Goal: Task Accomplishment & Management: Use online tool/utility

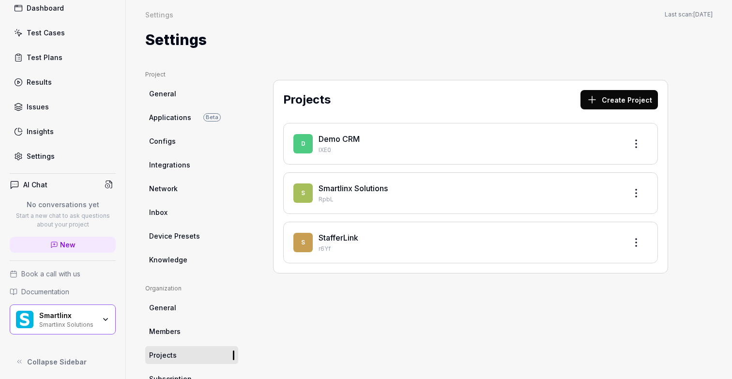
scroll to position [56, 0]
click at [49, 54] on div "Test Plans" at bounding box center [45, 55] width 36 height 10
click at [61, 27] on div "Test Cases" at bounding box center [46, 31] width 38 height 10
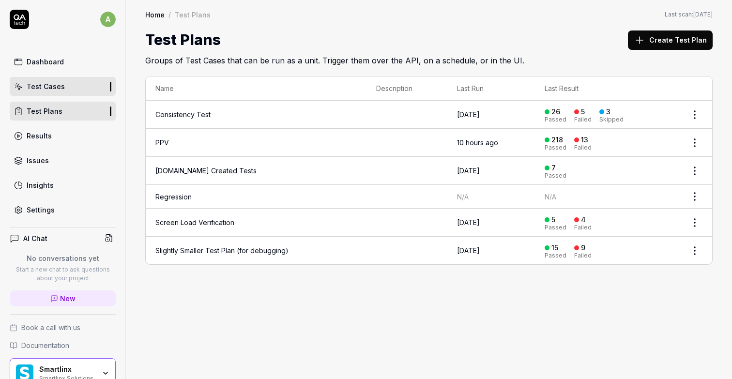
click at [161, 140] on link "PPV" at bounding box center [162, 142] width 14 height 8
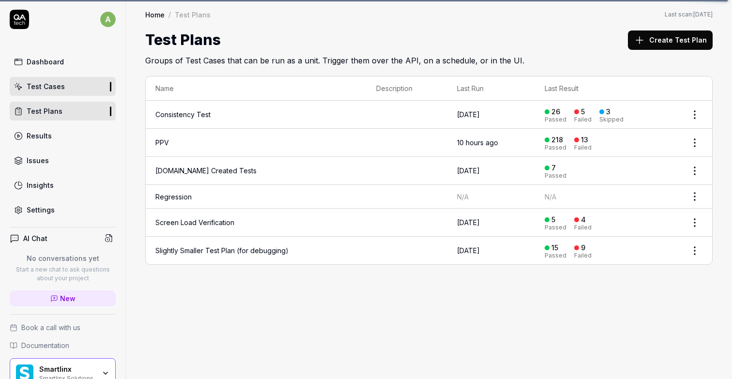
click at [160, 140] on link "PPV" at bounding box center [162, 142] width 14 height 8
click at [66, 88] on link "Test Cases" at bounding box center [63, 86] width 106 height 19
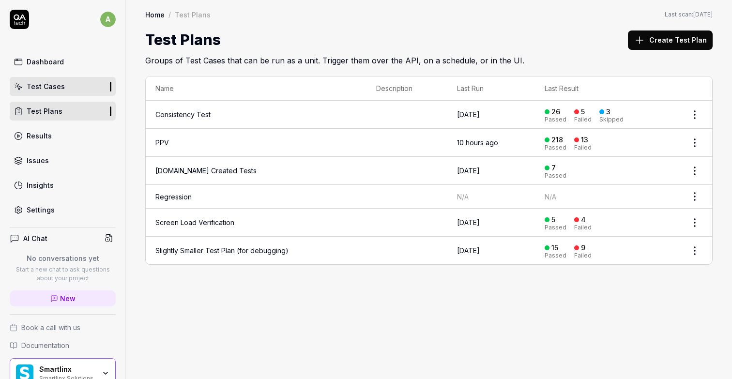
click at [154, 15] on link "Home" at bounding box center [154, 15] width 19 height 10
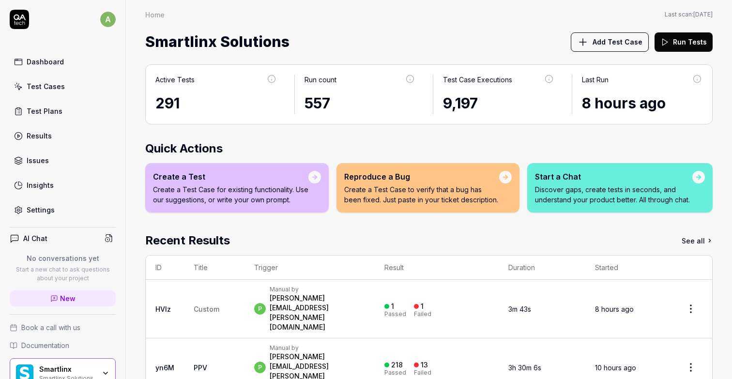
click at [200, 364] on link "PPV" at bounding box center [201, 368] width 14 height 8
click at [302, 344] on div "Manual by" at bounding box center [317, 348] width 95 height 8
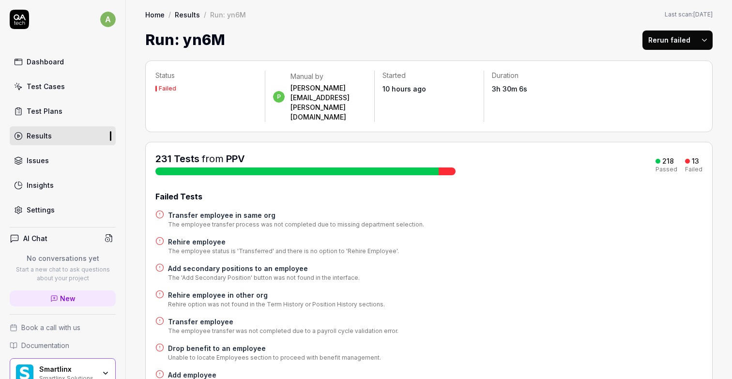
click at [667, 157] on div "218" at bounding box center [668, 161] width 12 height 9
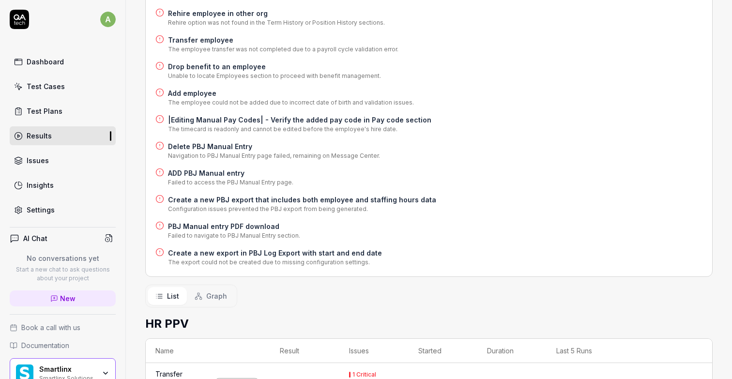
scroll to position [347, 0]
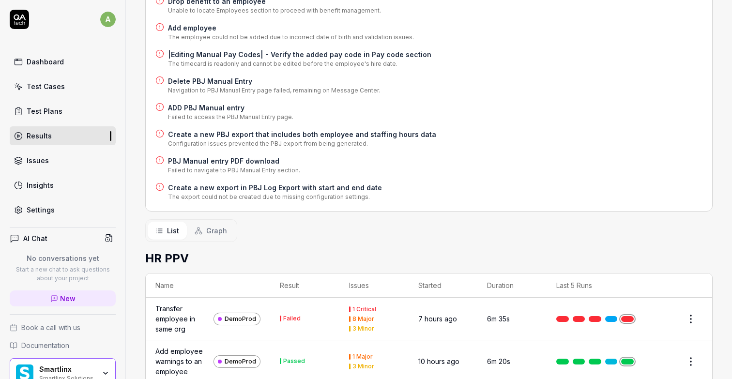
click at [212, 226] on span "Graph" at bounding box center [216, 231] width 21 height 10
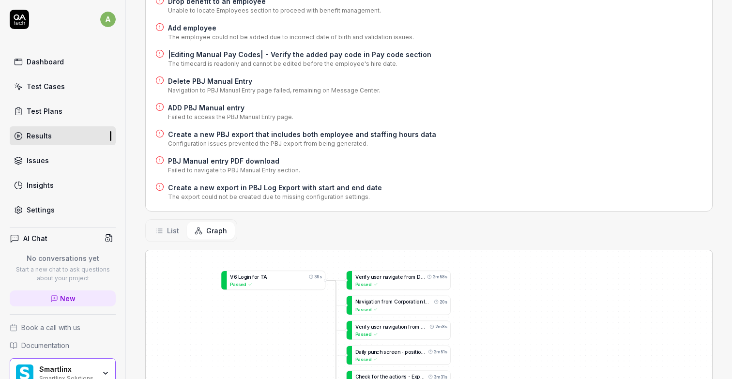
click at [716, 231] on div "Status Failed p Manual by [PERSON_NAME][EMAIL_ADDRESS][PERSON_NAME][DOMAIN_NAME…" at bounding box center [429, 138] width 606 height 868
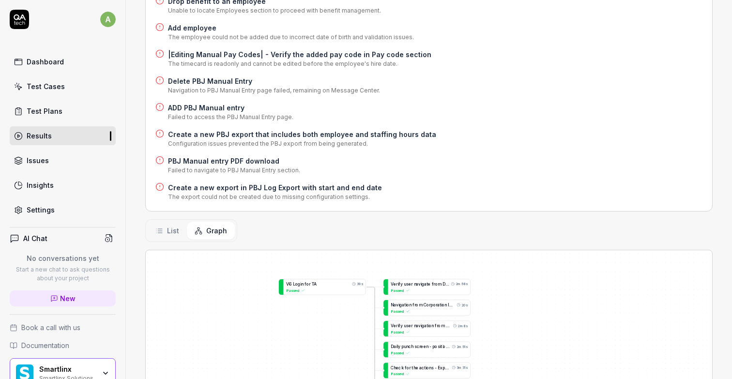
click at [170, 226] on span "List" at bounding box center [173, 231] width 12 height 10
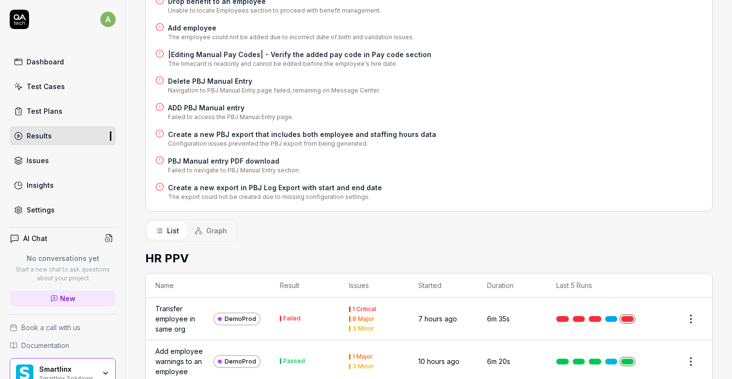
click at [163, 227] on icon at bounding box center [159, 231] width 8 height 8
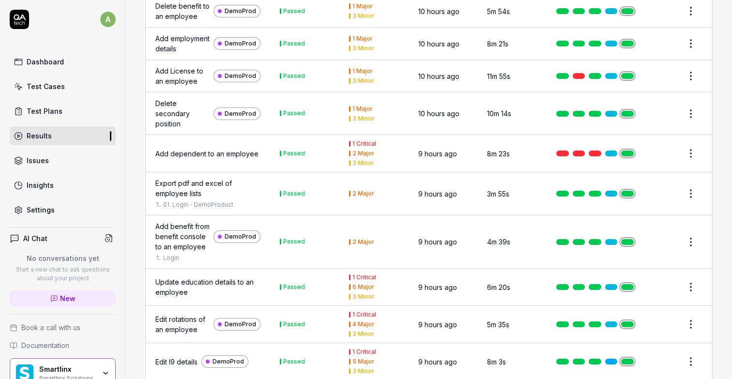
scroll to position [1169, 0]
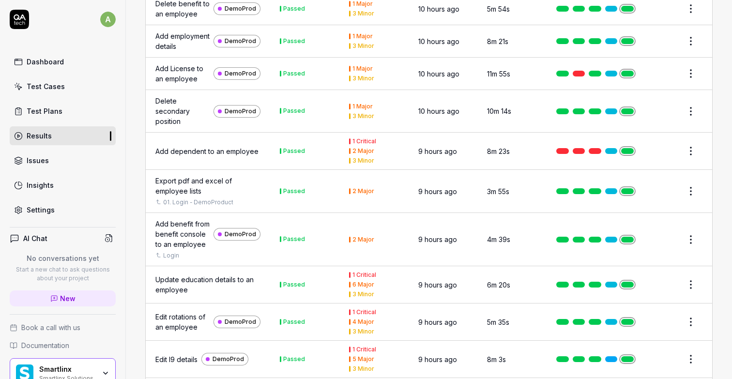
click at [170, 126] on div "Delete secondary position" at bounding box center [182, 111] width 54 height 30
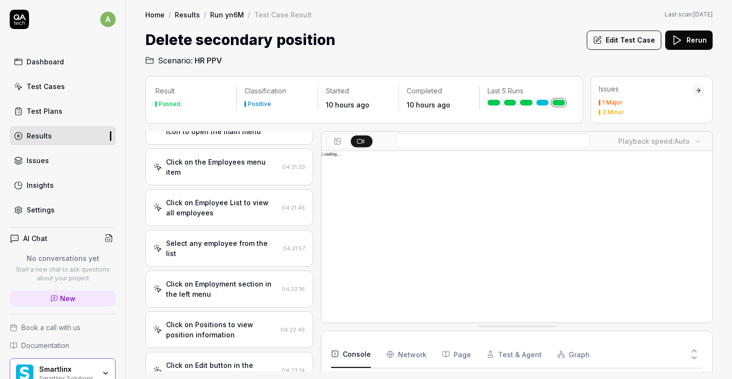
scroll to position [263, 0]
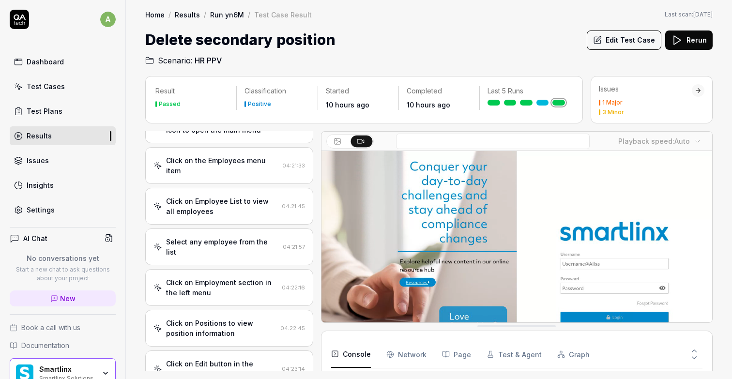
click at [204, 237] on div "Select any employee from the list" at bounding box center [222, 247] width 113 height 20
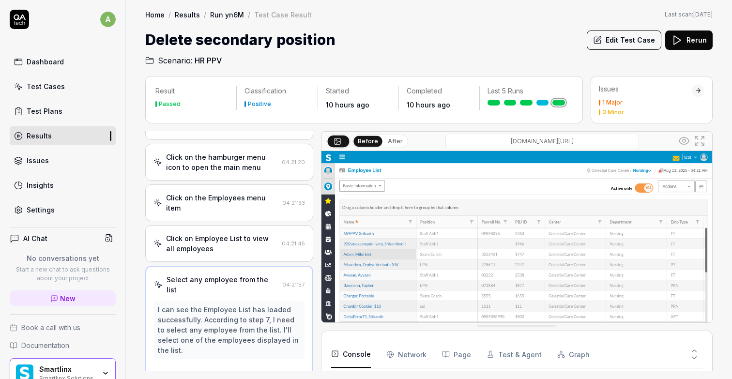
scroll to position [225, 0]
click at [199, 301] on div "I can see the Employee List has loaded successfully. According to step 7, I nee…" at bounding box center [229, 330] width 151 height 59
click at [41, 60] on div "Dashboard" at bounding box center [45, 62] width 37 height 10
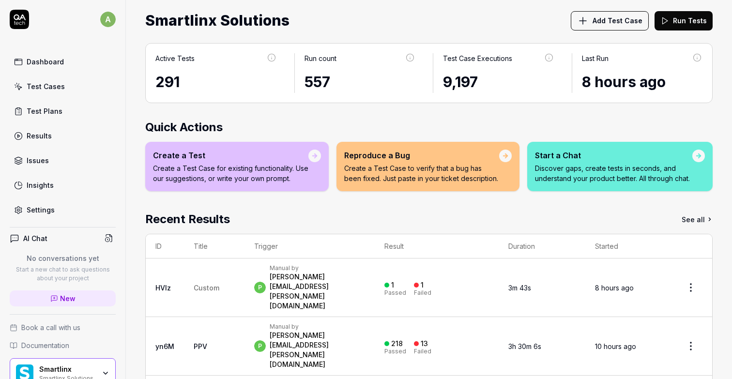
scroll to position [75, 0]
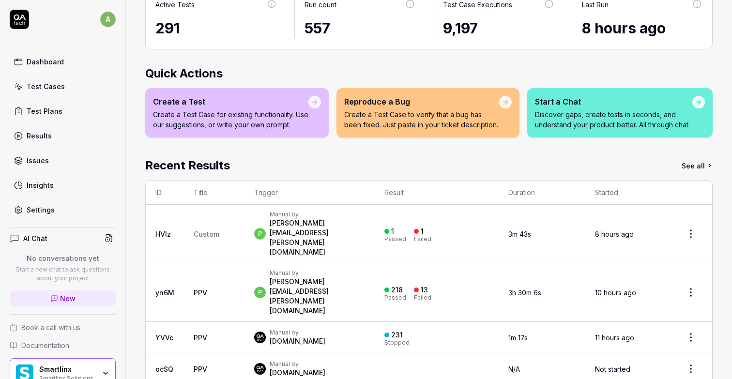
click at [61, 88] on div "Test Cases" at bounding box center [46, 86] width 38 height 10
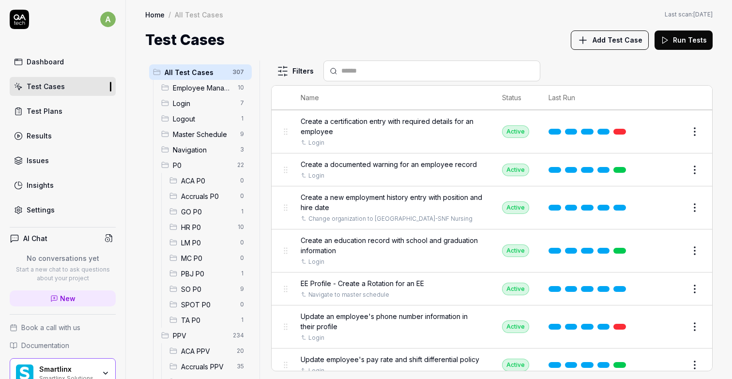
scroll to position [217, 0]
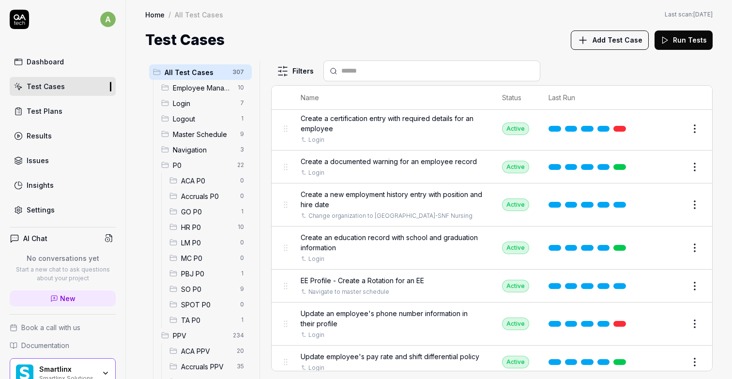
click at [432, 309] on span "Update an employee's phone number information in their profile" at bounding box center [392, 318] width 182 height 20
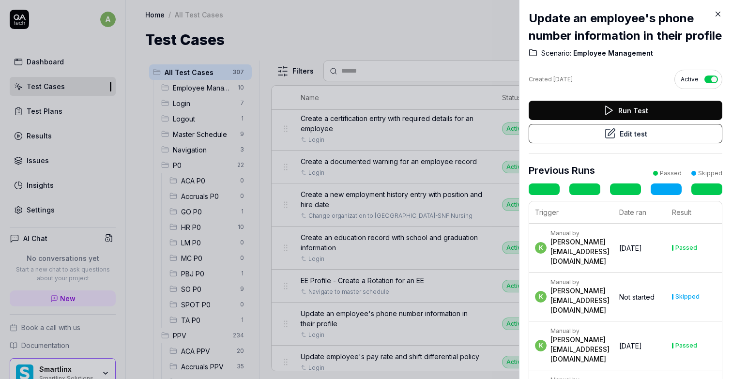
click at [717, 13] on icon at bounding box center [717, 14] width 9 height 9
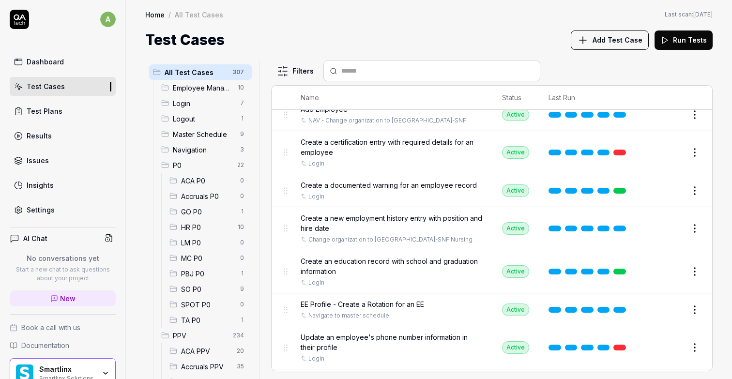
scroll to position [194, 0]
click at [621, 150] on link at bounding box center [619, 152] width 13 height 6
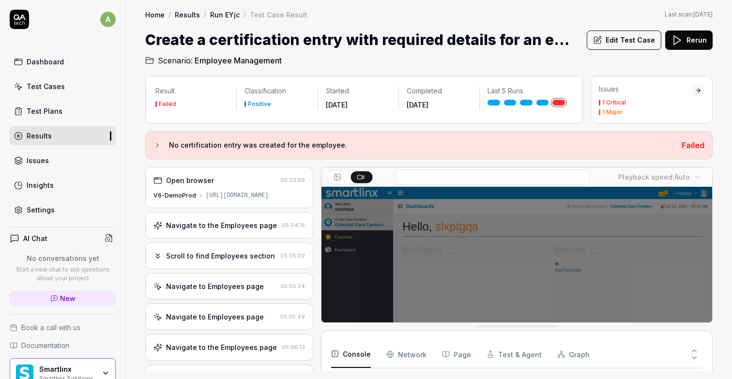
click at [228, 230] on div "Navigate to the Employees page" at bounding box center [221, 225] width 111 height 10
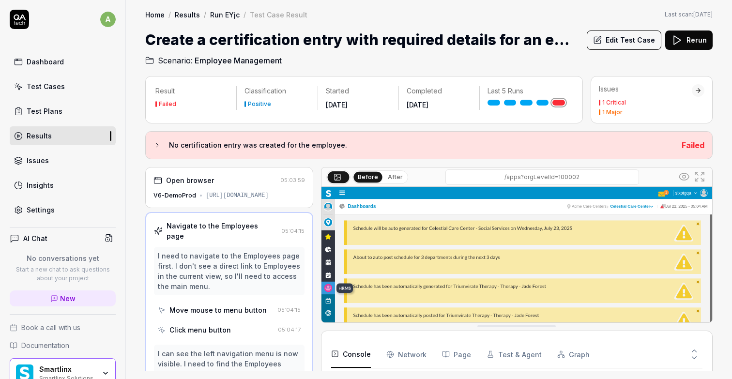
click at [229, 308] on div "Move mouse to menu button" at bounding box center [217, 310] width 97 height 10
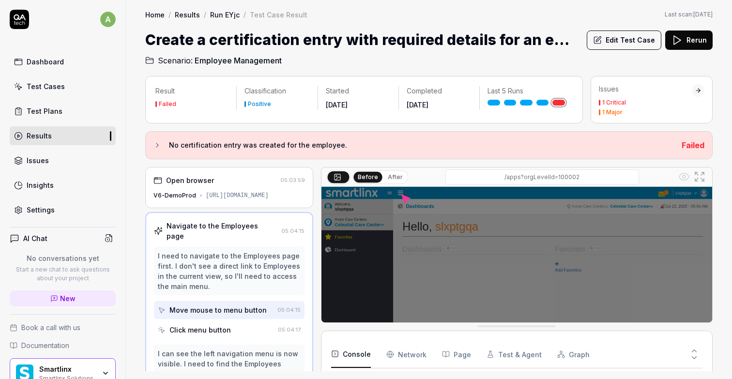
click at [217, 331] on div "Click menu button" at bounding box center [199, 330] width 61 height 10
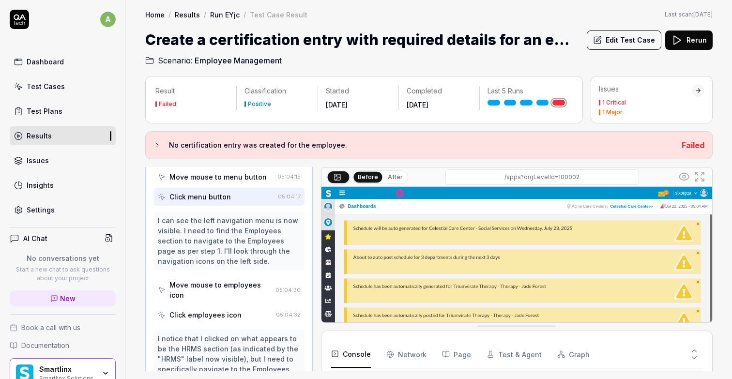
scroll to position [135, 0]
click at [218, 283] on div "Move mouse to employees icon" at bounding box center [220, 288] width 102 height 20
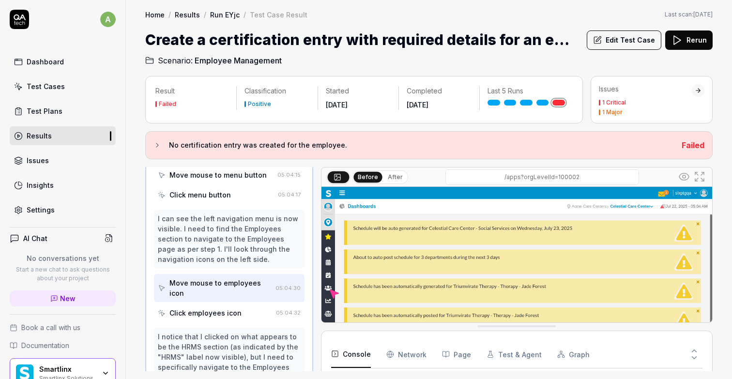
click at [217, 308] on div "Click employees icon" at bounding box center [205, 313] width 72 height 10
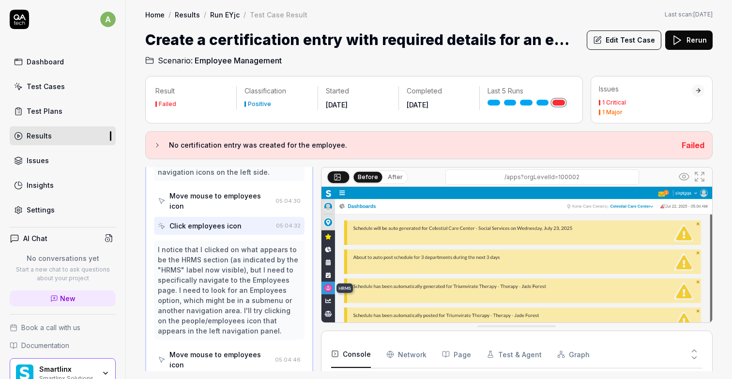
scroll to position [230, 0]
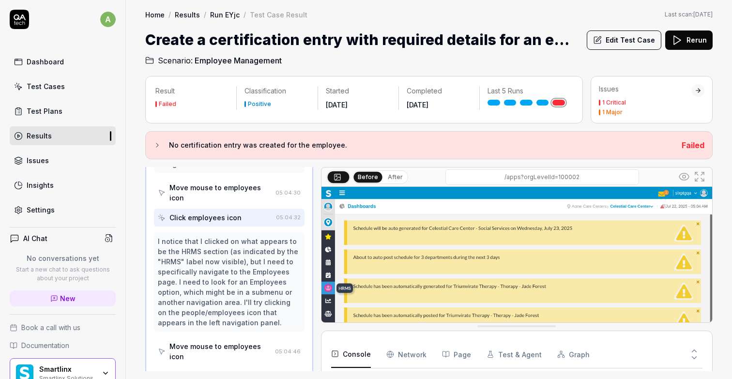
click at [215, 341] on div "Move mouse to employees icon" at bounding box center [220, 351] width 102 height 20
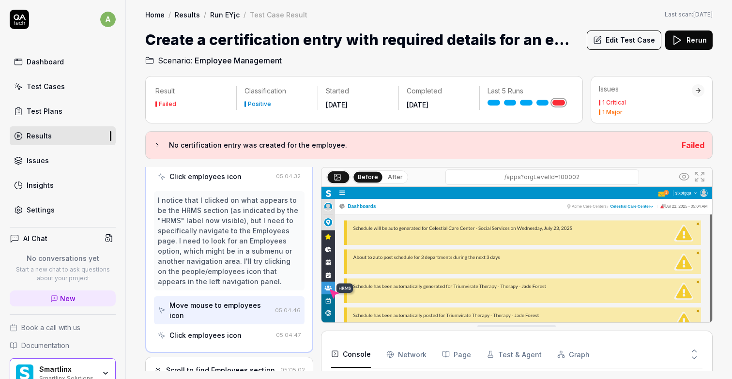
scroll to position [305, 0]
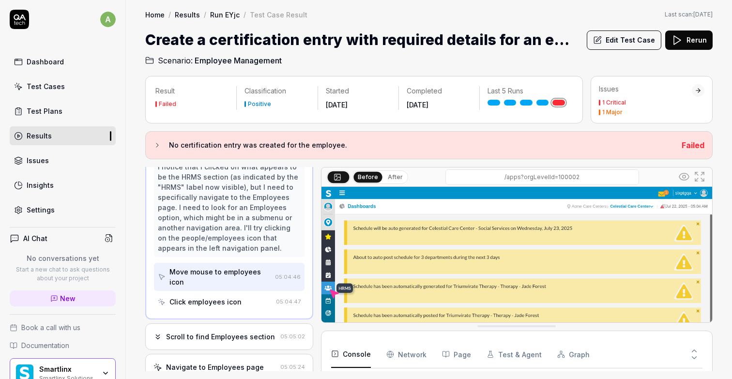
click at [207, 297] on div "Click employees icon" at bounding box center [205, 302] width 72 height 10
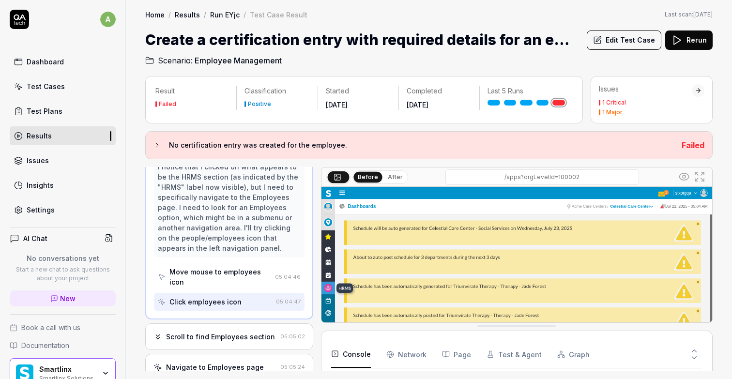
click at [207, 332] on div "Scroll to find Employees section" at bounding box center [220, 337] width 109 height 10
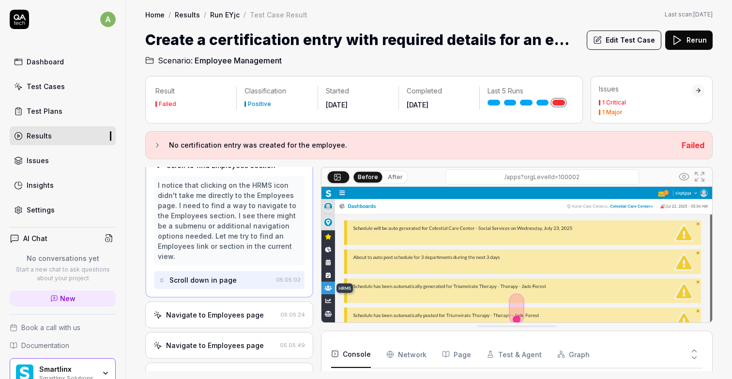
scroll to position [96, 0]
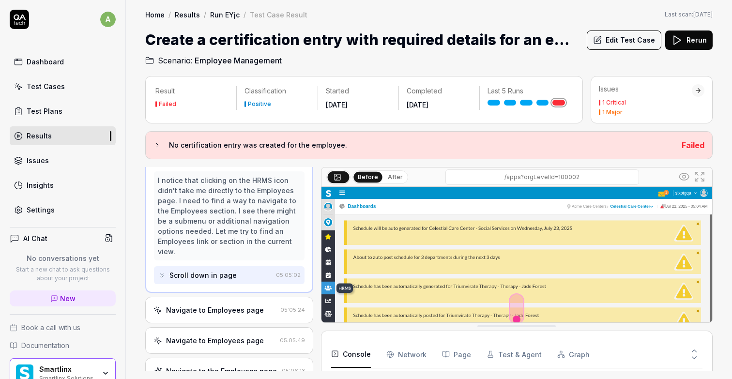
click at [210, 271] on div "Scroll down in page" at bounding box center [202, 275] width 67 height 10
click at [208, 305] on div "Navigate to Employees page" at bounding box center [215, 310] width 98 height 10
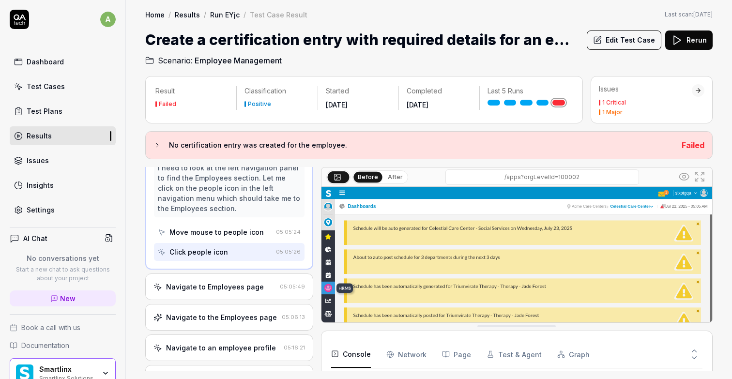
scroll to position [154, 0]
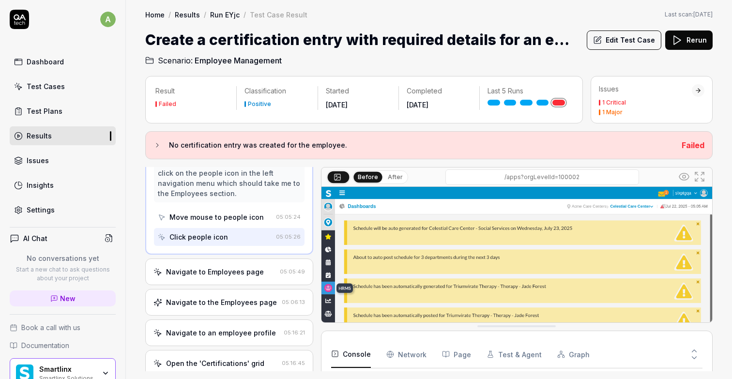
click at [218, 277] on div "Navigate to Employees page" at bounding box center [215, 272] width 98 height 10
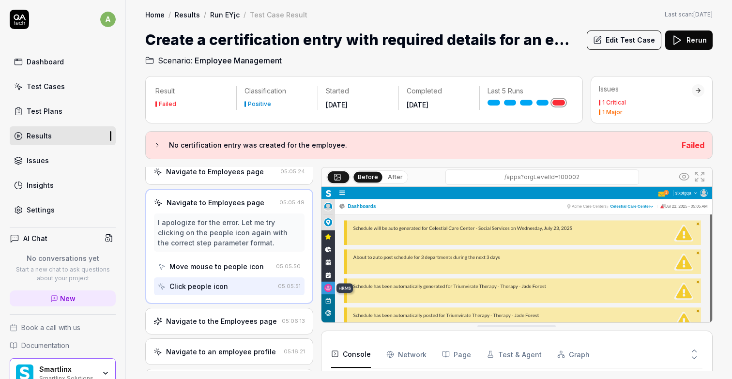
scroll to position [111, 0]
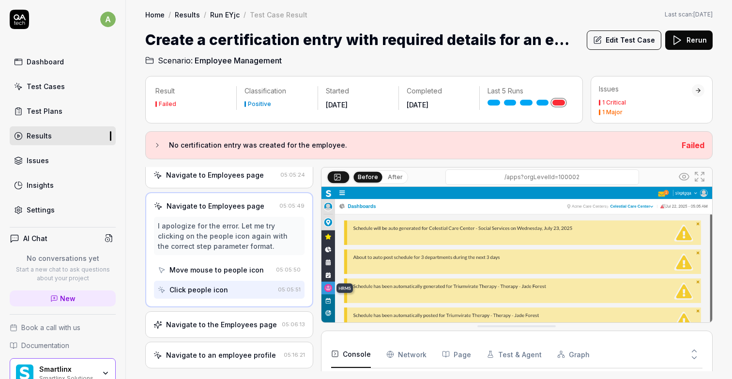
click at [214, 180] on div "Navigate to Employees page" at bounding box center [215, 175] width 98 height 10
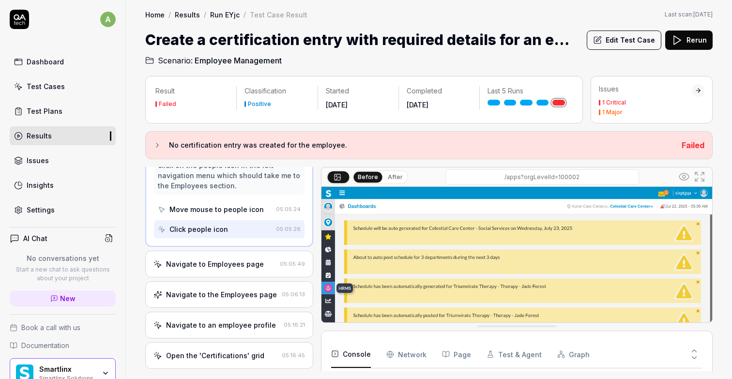
scroll to position [162, 0]
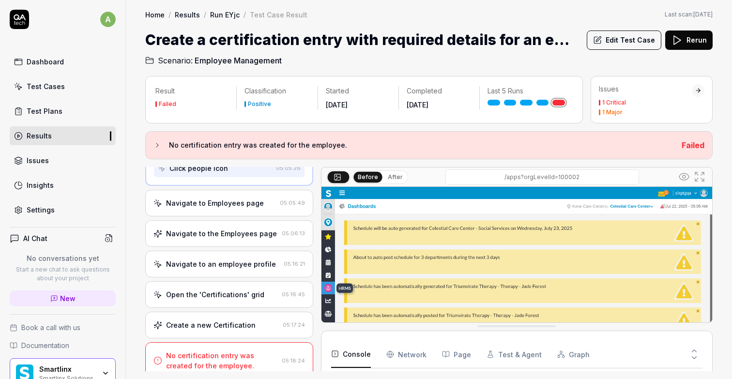
click at [240, 277] on div "Navigate to an employee profile 05:16:21" at bounding box center [229, 264] width 168 height 27
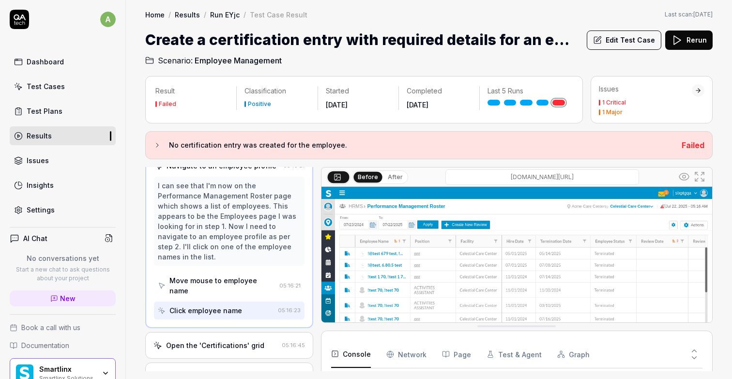
scroll to position [259, 0]
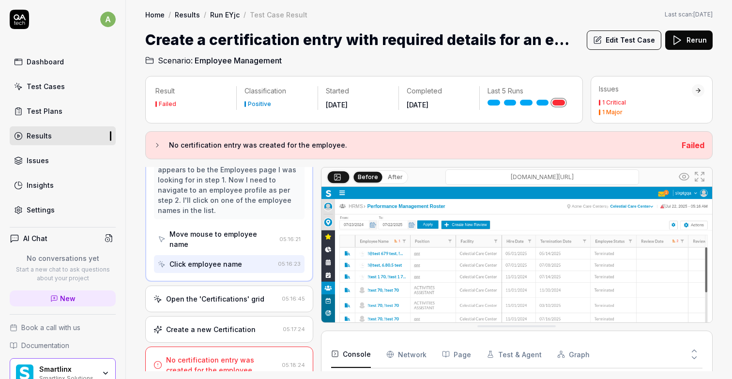
click at [240, 294] on div "Open the 'Certifications' grid" at bounding box center [215, 299] width 98 height 10
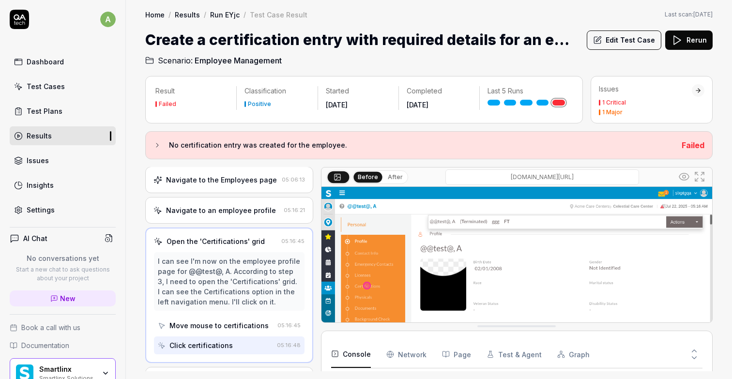
scroll to position [239, 0]
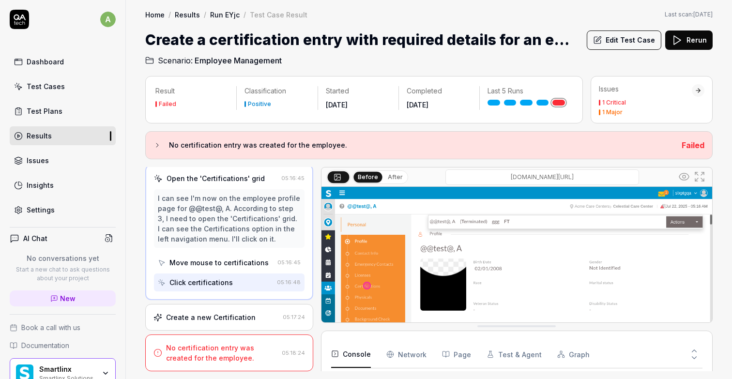
click at [238, 318] on div "Create a new Certification" at bounding box center [211, 317] width 90 height 10
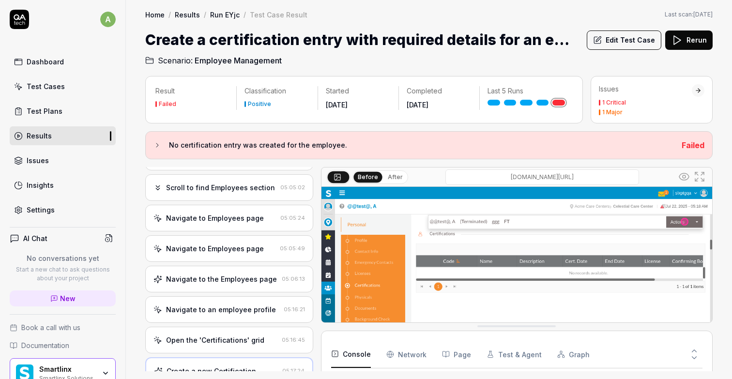
scroll to position [0, 0]
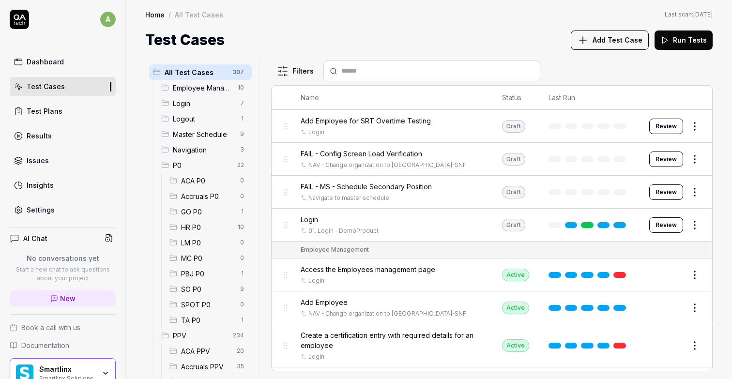
click at [55, 109] on div "Test Plans" at bounding box center [45, 111] width 36 height 10
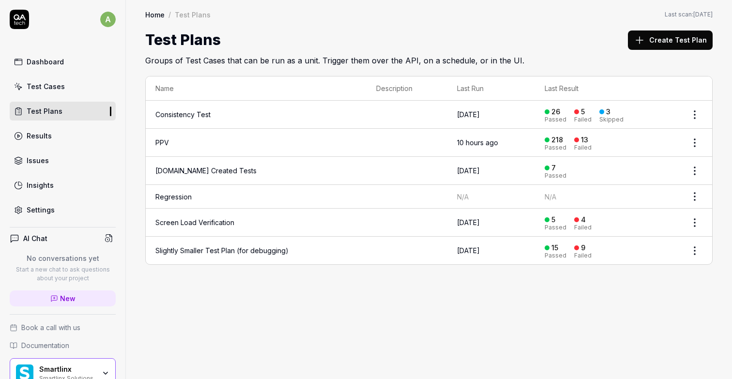
click at [163, 139] on link "PPV" at bounding box center [162, 142] width 14 height 8
click at [478, 140] on time "10 hours ago" at bounding box center [477, 142] width 41 height 8
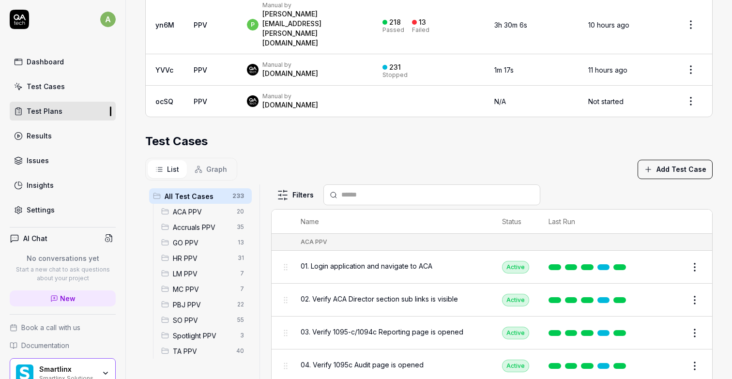
scroll to position [355, 0]
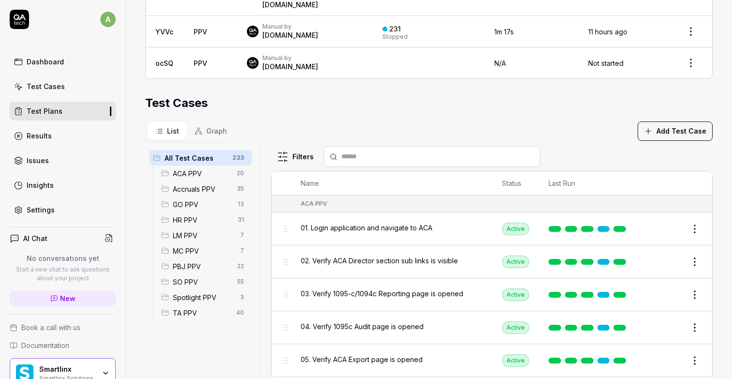
click at [191, 168] on span "ACA PPV" at bounding box center [202, 173] width 58 height 10
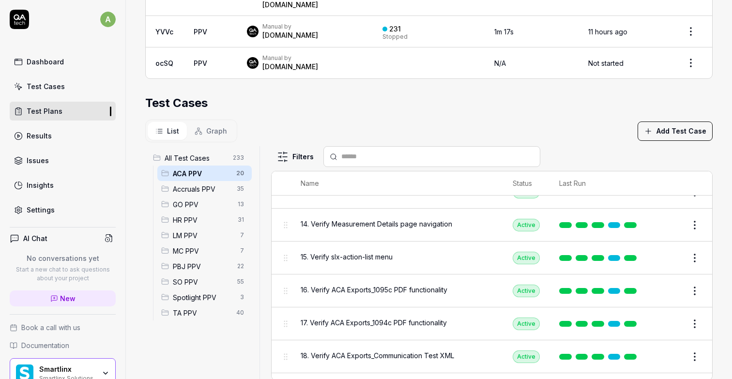
scroll to position [485, 0]
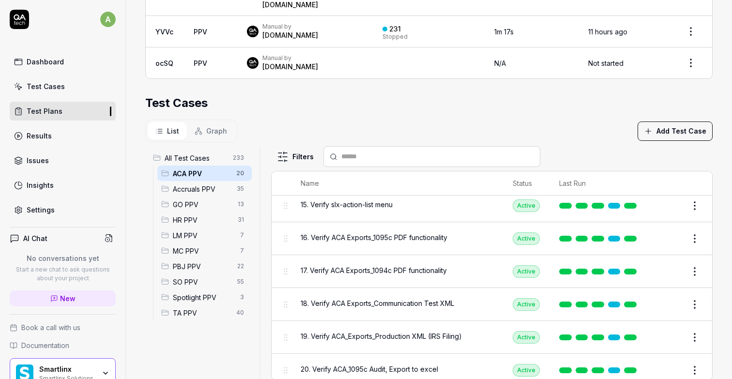
click at [206, 184] on span "Accruals PPV" at bounding box center [202, 189] width 58 height 10
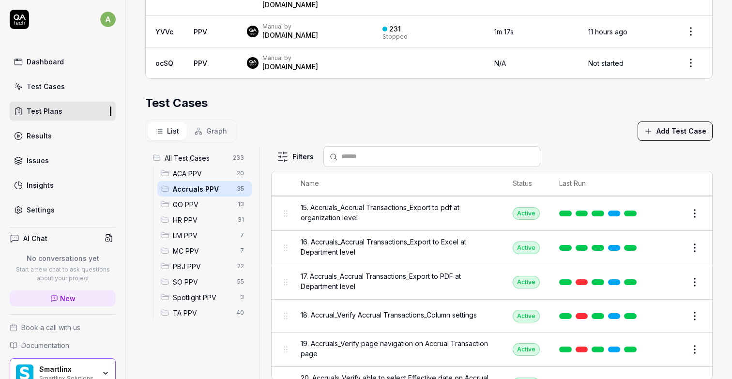
click at [192, 197] on div "GO PPV 13" at bounding box center [204, 204] width 94 height 15
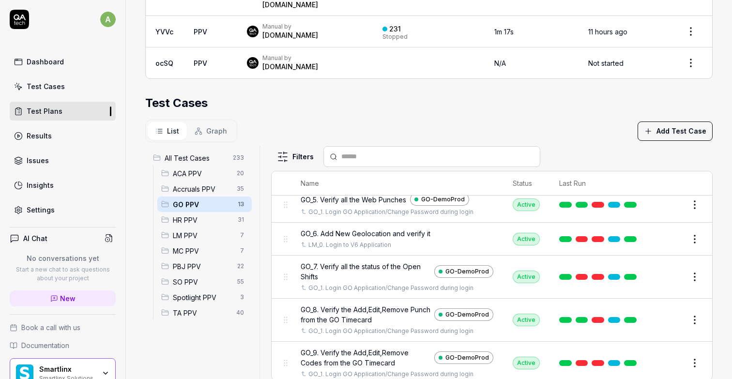
click at [192, 215] on span "HR PPV" at bounding box center [202, 220] width 59 height 10
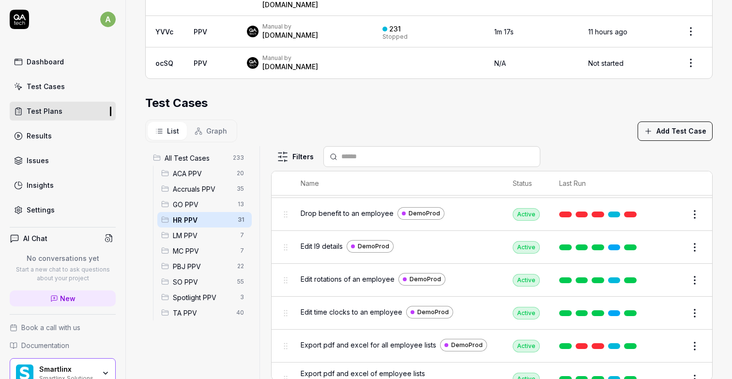
click at [194, 230] on span "LM PPV" at bounding box center [203, 235] width 61 height 10
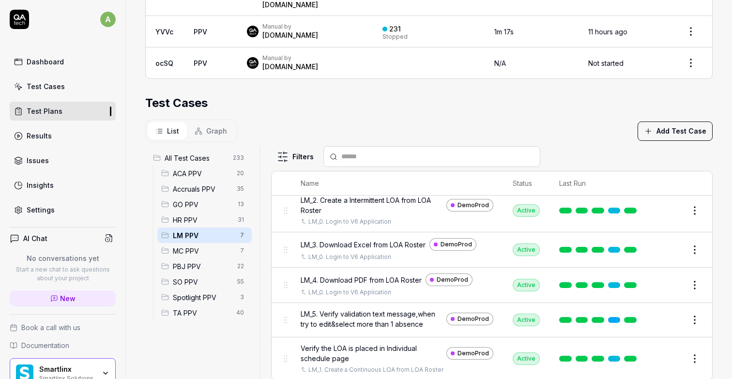
scroll to position [96, 0]
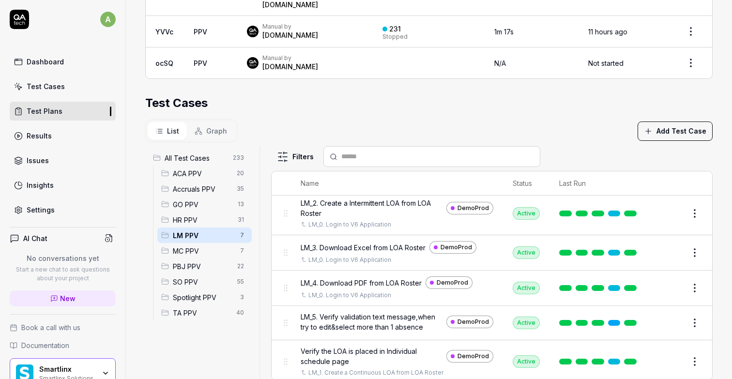
click at [193, 246] on span "MC PPV" at bounding box center [203, 251] width 61 height 10
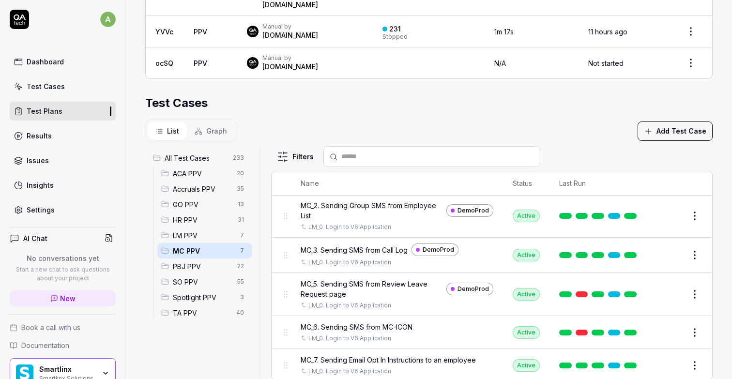
scroll to position [95, 0]
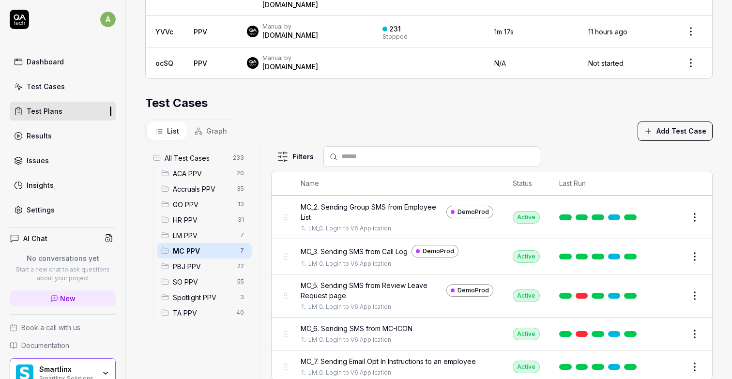
click at [192, 261] on span "PBJ PPV" at bounding box center [202, 266] width 59 height 10
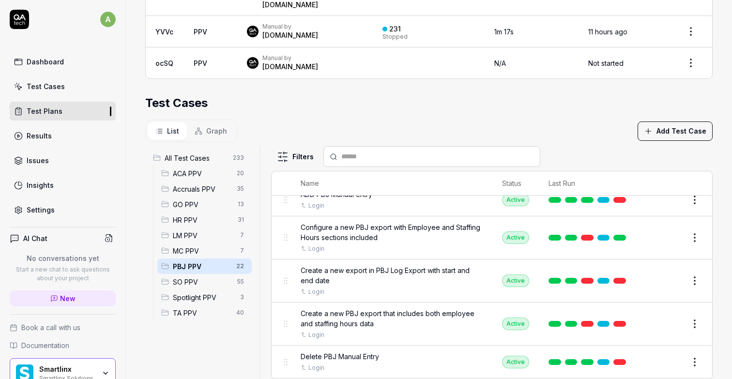
scroll to position [485, 0]
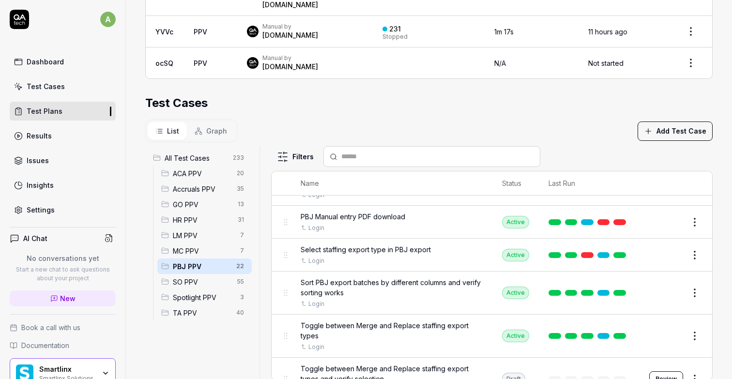
scroll to position [487, 0]
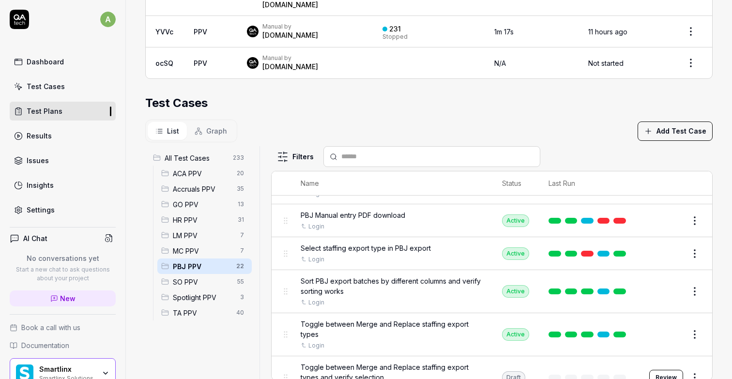
click at [194, 277] on span "SO PPV" at bounding box center [202, 282] width 59 height 10
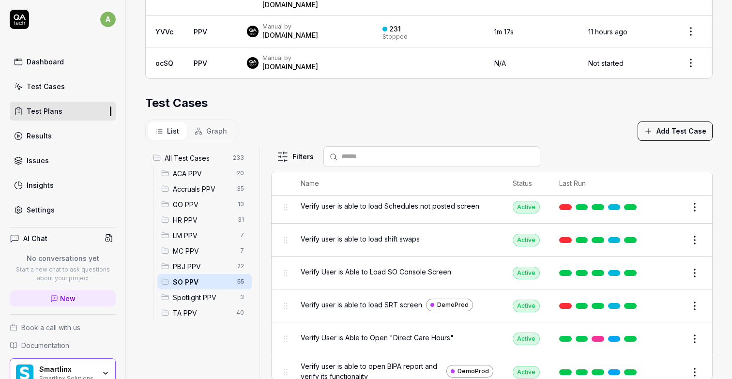
scroll to position [1503, 0]
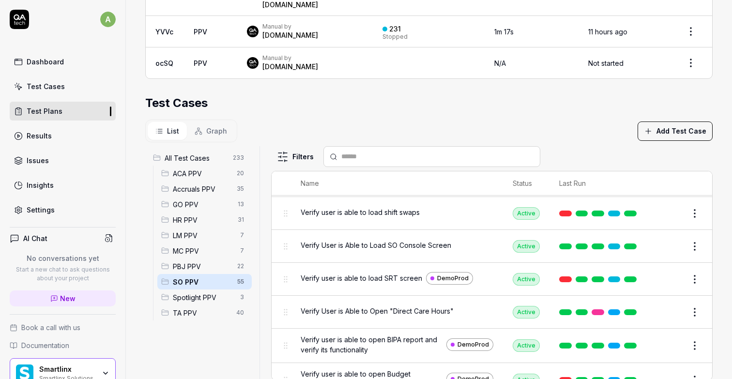
click at [191, 308] on span "TA PPV" at bounding box center [202, 313] width 58 height 10
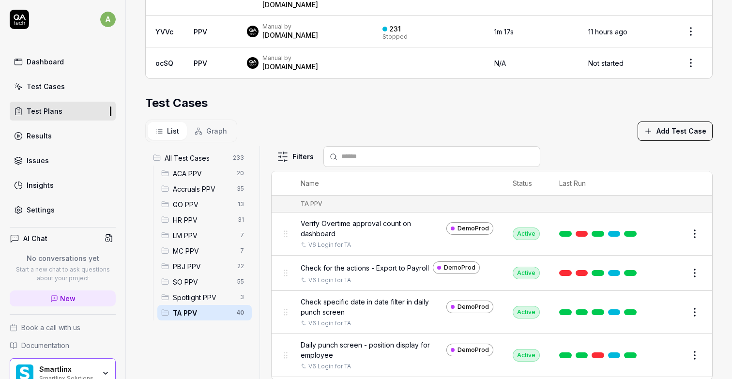
click at [205, 292] on span "Spotlight PPV" at bounding box center [203, 297] width 61 height 10
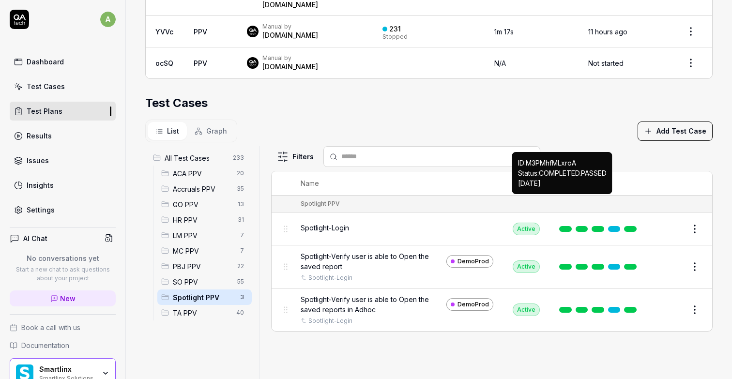
click at [338, 223] on span "Spotlight-Login" at bounding box center [325, 228] width 48 height 10
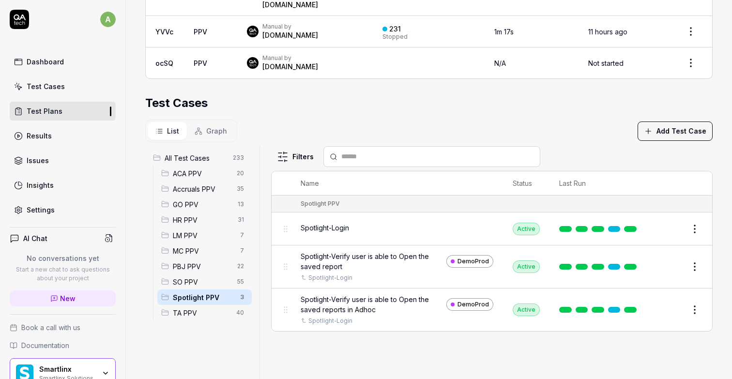
click at [373, 223] on div "Spotlight-Login" at bounding box center [397, 228] width 193 height 10
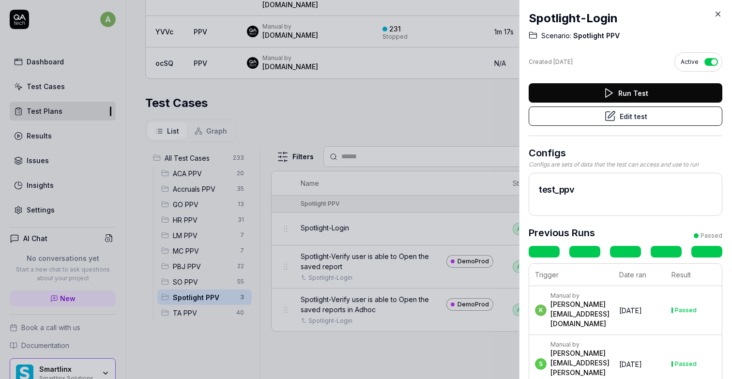
click at [717, 14] on icon at bounding box center [718, 14] width 4 height 4
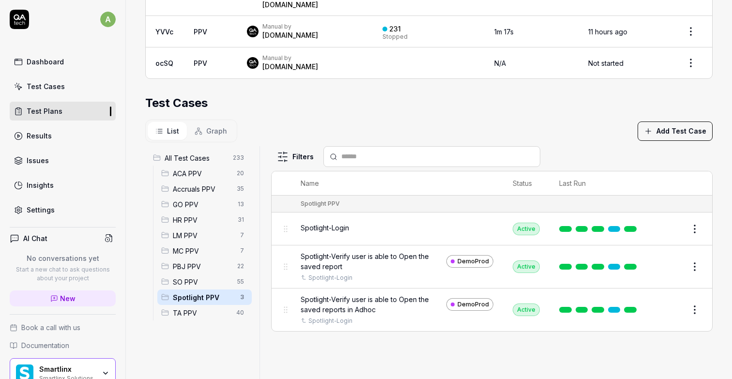
click at [383, 251] on span "Spotlight-Verify user is able to Open the saved report" at bounding box center [372, 261] width 142 height 20
click at [400, 251] on span "Spotlight-Verify user is able to Open the saved report" at bounding box center [372, 261] width 142 height 20
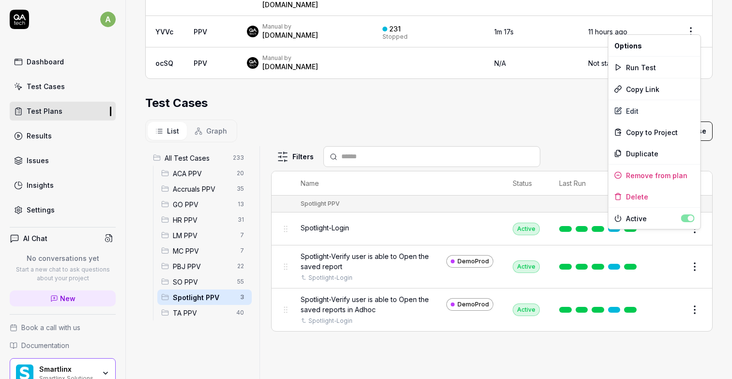
click at [698, 235] on html "a Dashboard Test Cases Test Plans Results Issues Insights Settings AI Chat No c…" at bounding box center [366, 189] width 732 height 379
click at [638, 68] on div "Run Test" at bounding box center [654, 67] width 92 height 21
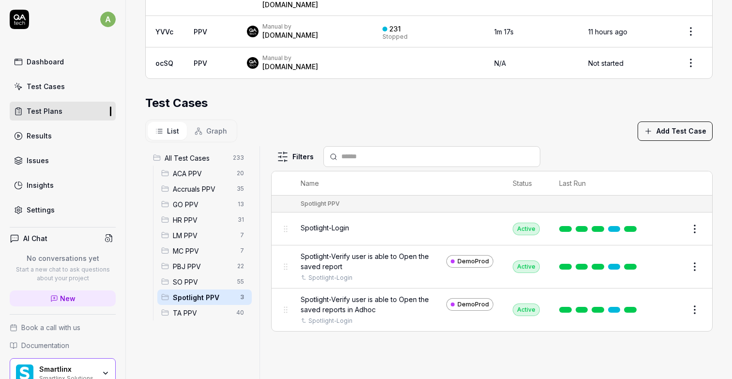
click at [51, 60] on div "Dashboard" at bounding box center [45, 62] width 37 height 10
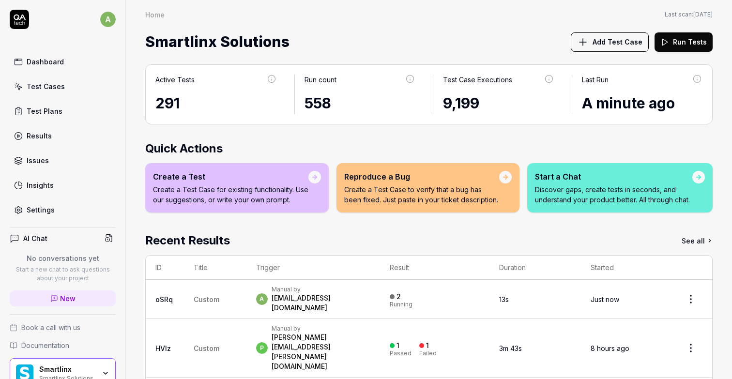
scroll to position [75, 0]
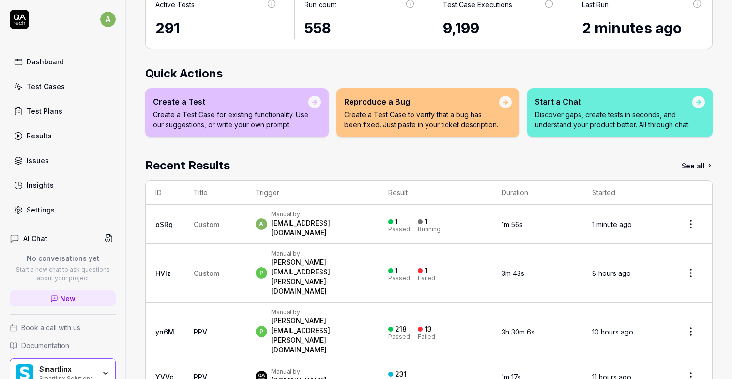
click at [53, 61] on div "Dashboard" at bounding box center [45, 62] width 37 height 10
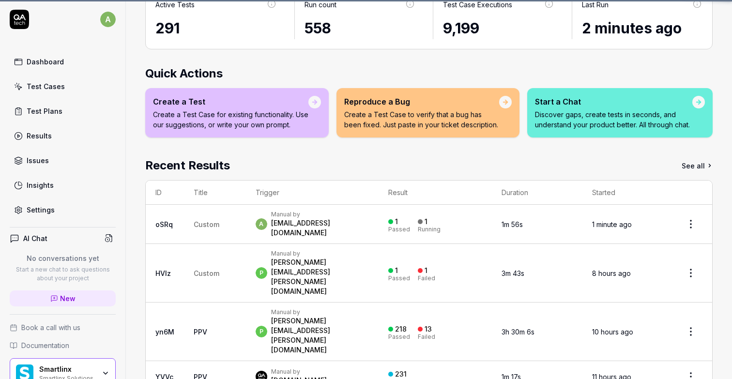
scroll to position [0, 0]
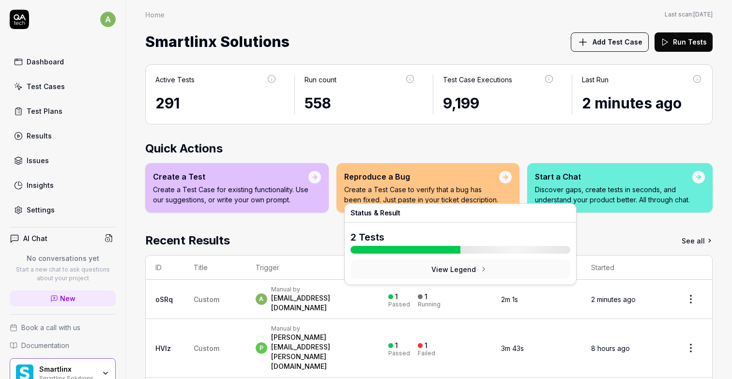
click at [467, 268] on button "View Legend" at bounding box center [460, 268] width 220 height 19
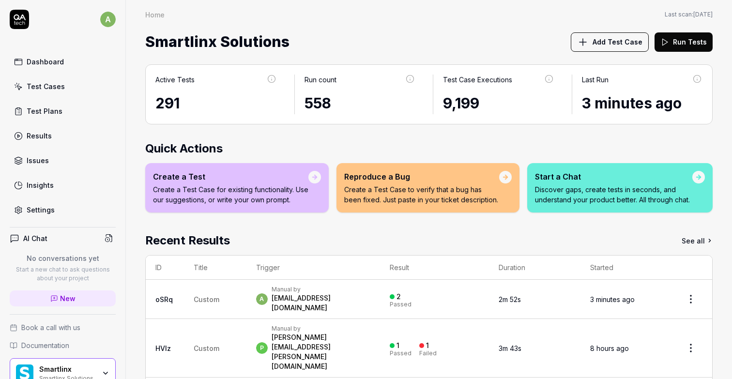
click at [294, 291] on div "Manual by" at bounding box center [321, 290] width 99 height 8
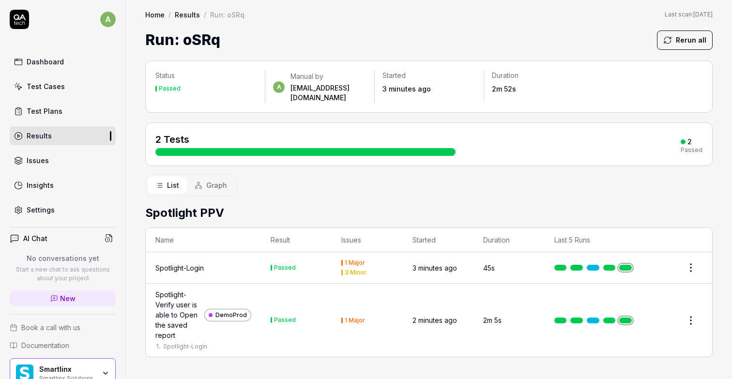
click at [697, 40] on button "Rerun all" at bounding box center [685, 39] width 56 height 19
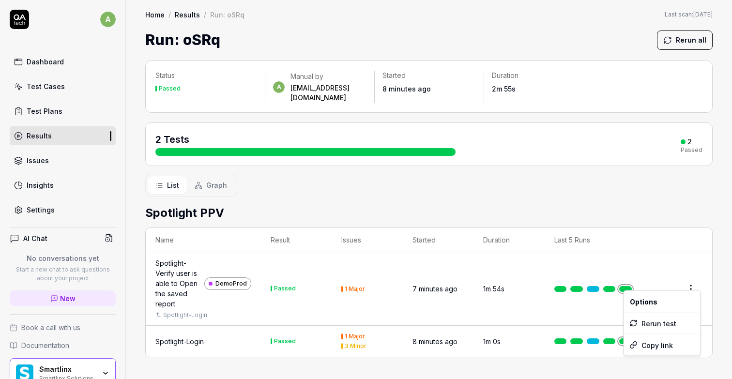
click at [690, 279] on html "a Dashboard Test Cases Test Plans Results Issues Insights Settings AI Chat No c…" at bounding box center [366, 189] width 732 height 379
click at [180, 260] on html "a Dashboard Test Cases Test Plans Results Issues Insights Settings AI Chat No c…" at bounding box center [366, 189] width 732 height 379
click at [175, 258] on div "Spotlight-Verify user is able to Open the saved report" at bounding box center [177, 283] width 45 height 51
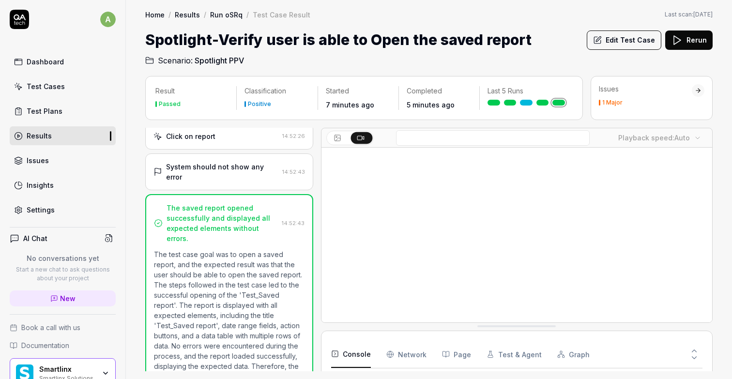
scroll to position [1575, 0]
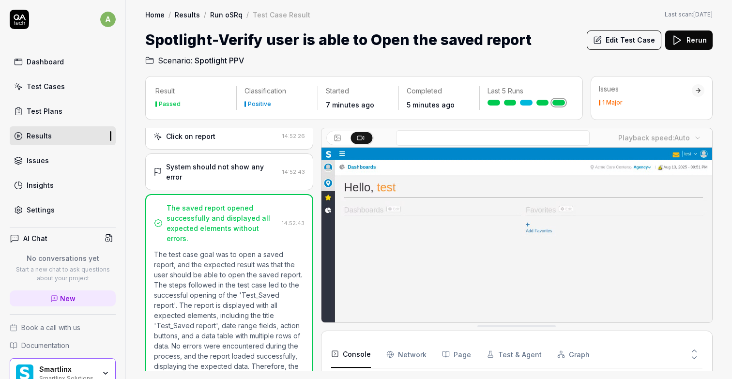
click at [614, 101] on div "1 Major" at bounding box center [612, 103] width 20 height 6
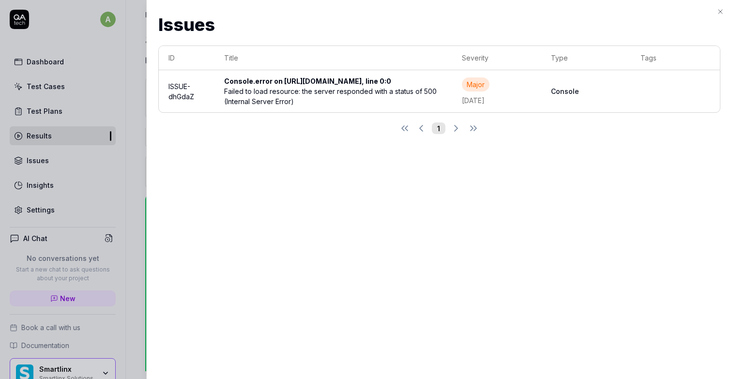
click at [721, 13] on icon "button" at bounding box center [720, 12] width 8 height 8
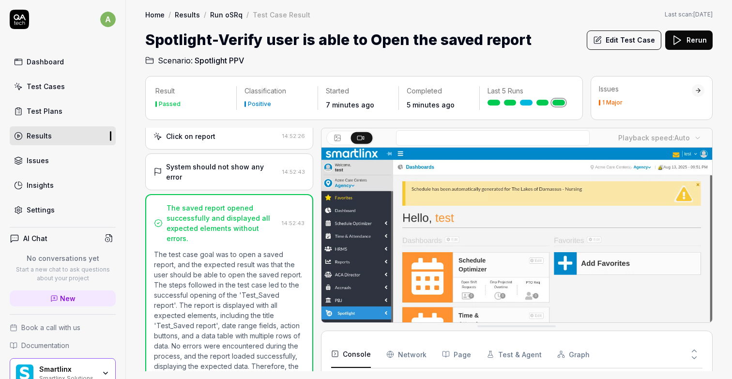
click at [229, 162] on div "System should not show any error" at bounding box center [222, 172] width 112 height 20
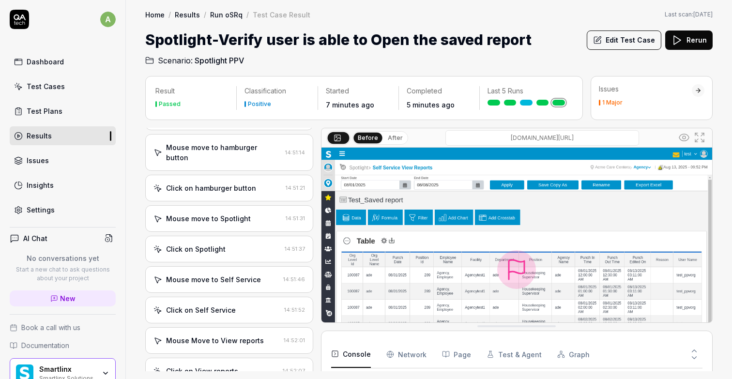
scroll to position [0, 0]
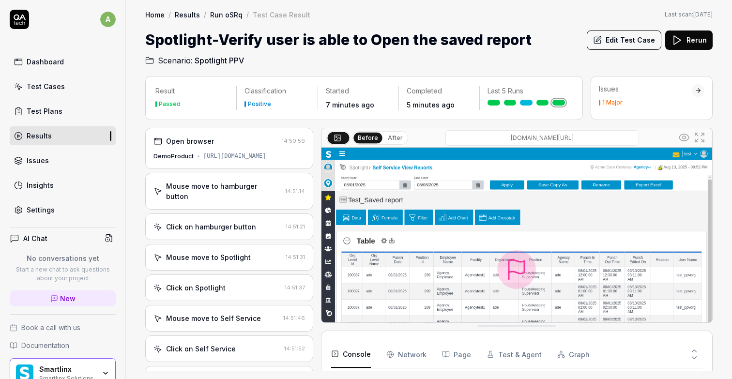
click at [199, 143] on div "Open browser" at bounding box center [190, 141] width 48 height 10
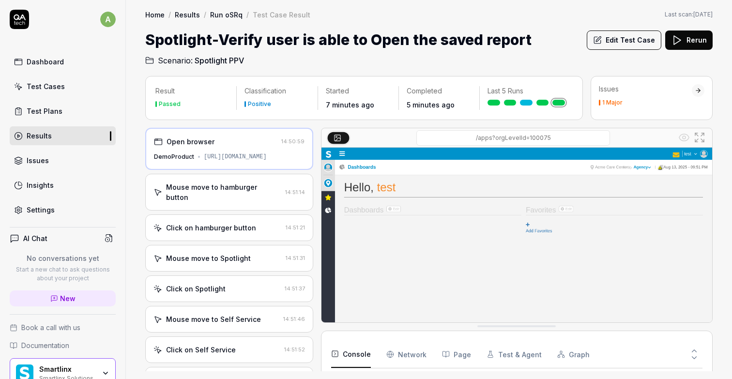
click at [197, 186] on div "Mouse move to hamburger button" at bounding box center [223, 192] width 115 height 20
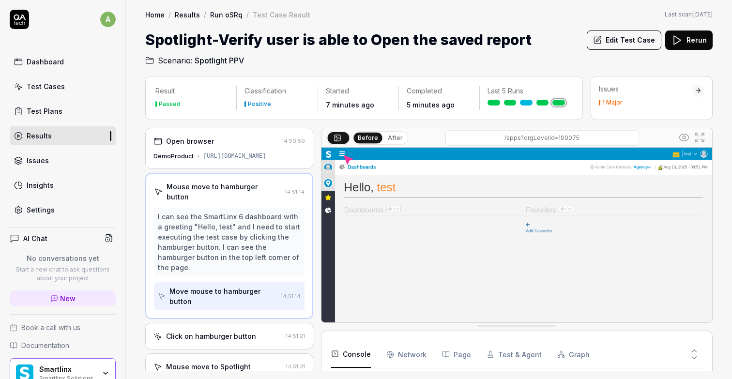
click at [226, 331] on div "Click on hamburger button" at bounding box center [211, 336] width 90 height 10
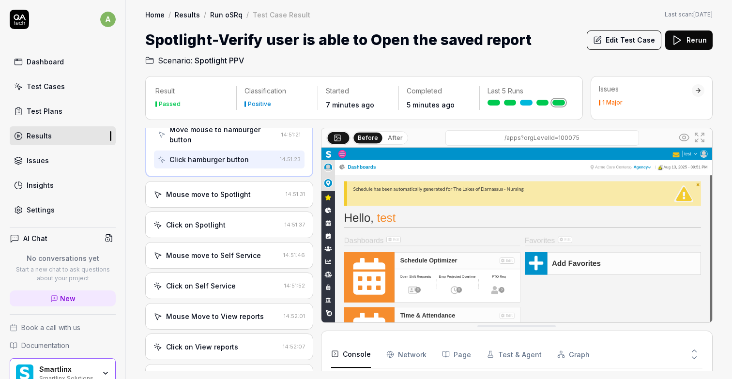
click at [216, 189] on div "Mouse move to Spotlight" at bounding box center [208, 194] width 85 height 10
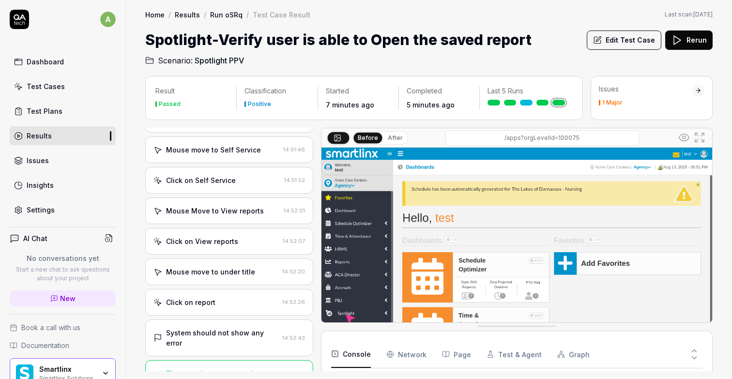
scroll to position [273, 0]
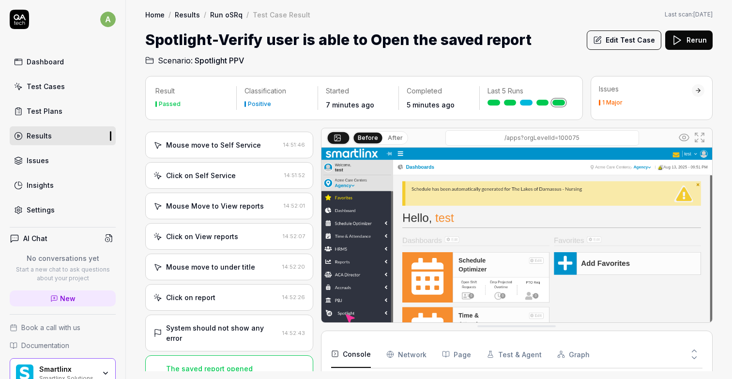
click at [215, 292] on div "Click on report" at bounding box center [215, 297] width 125 height 10
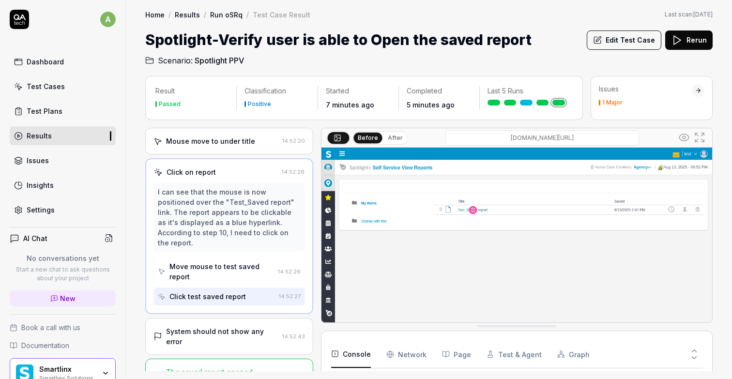
scroll to position [303, 0]
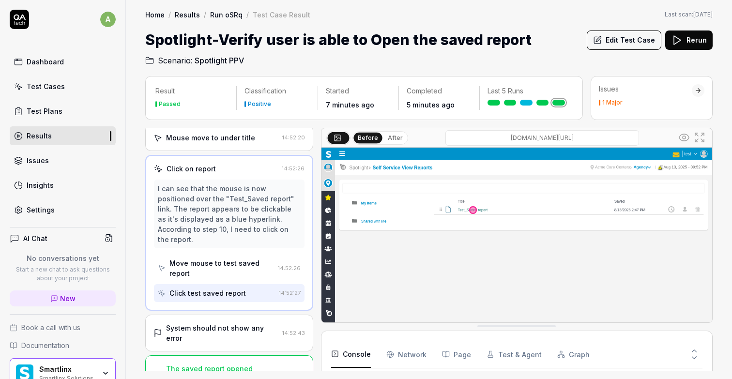
click at [223, 323] on div "System should not show any error" at bounding box center [222, 333] width 112 height 20
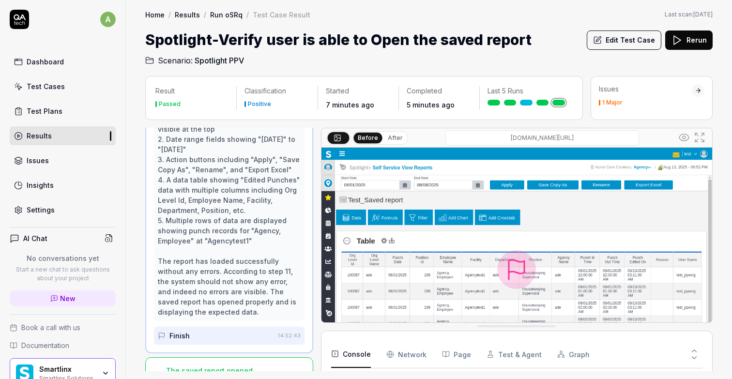
scroll to position [476, 0]
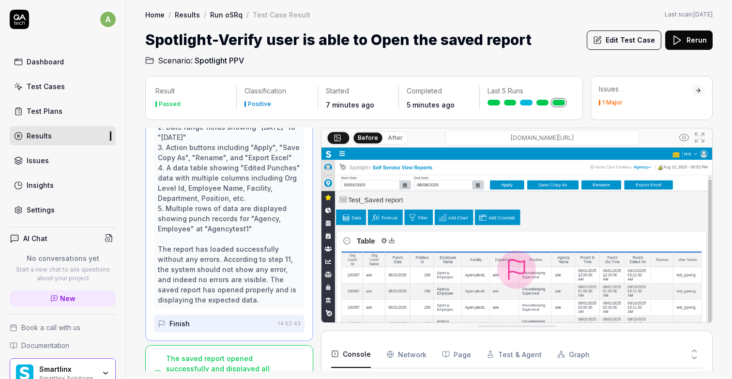
click at [213, 315] on div "Finish" at bounding box center [216, 324] width 116 height 18
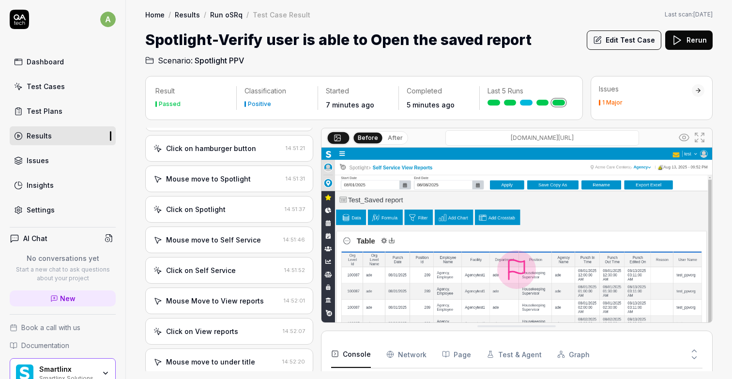
scroll to position [0, 0]
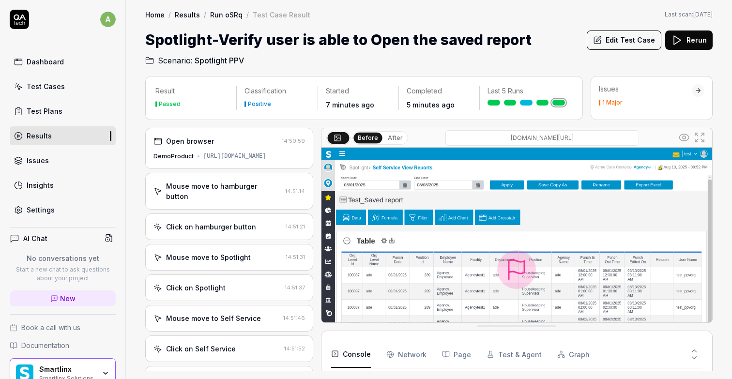
click at [616, 94] on div "Issues 1 Major" at bounding box center [645, 94] width 93 height 21
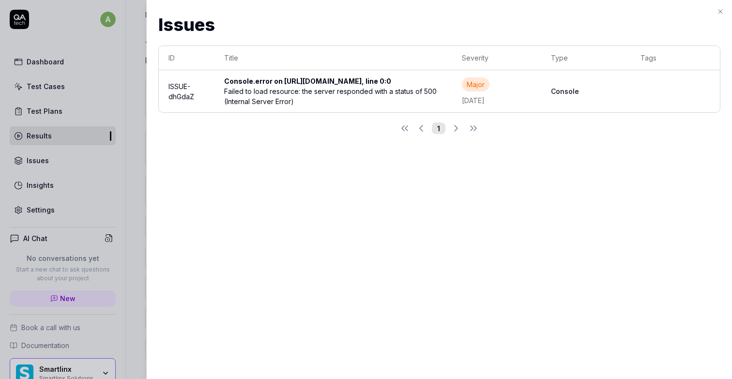
click at [434, 106] on div "Failed to load resource: the server responded with a status of 500 (Internal Se…" at bounding box center [333, 96] width 218 height 20
